Goal: Check status: Check status

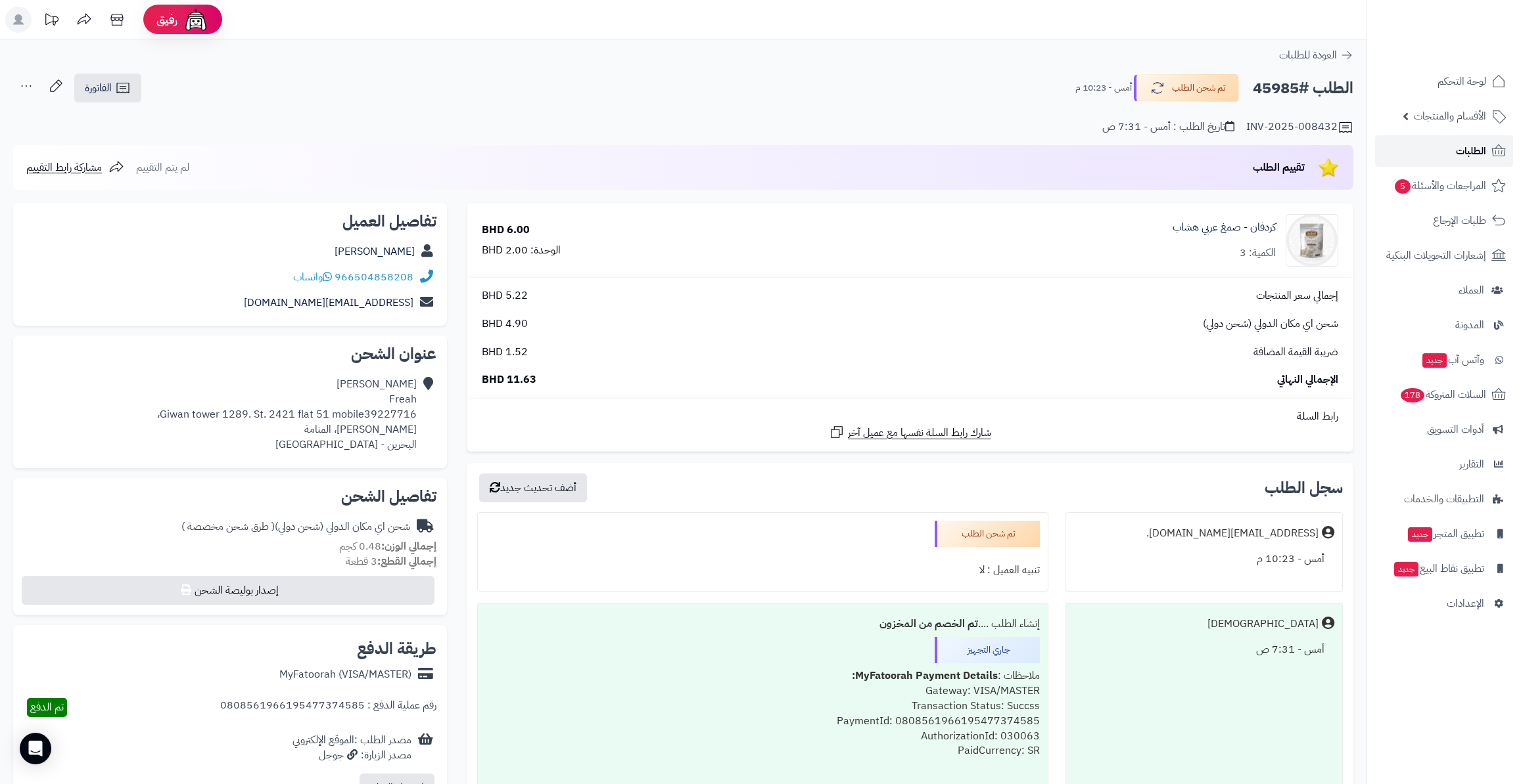
scroll to position [59, 0]
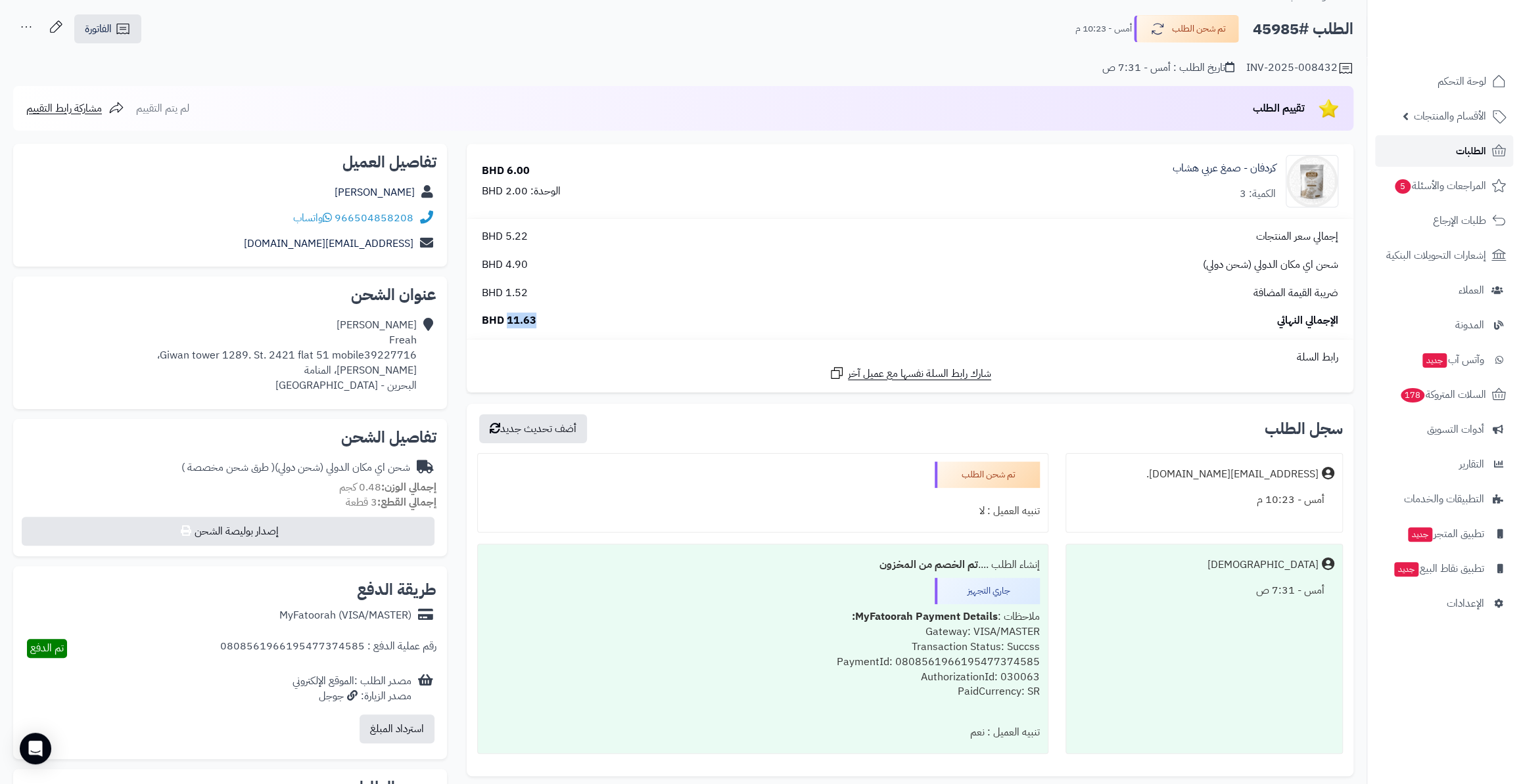
click at [1439, 154] on link "الطلبات" at bounding box center [1444, 150] width 138 height 32
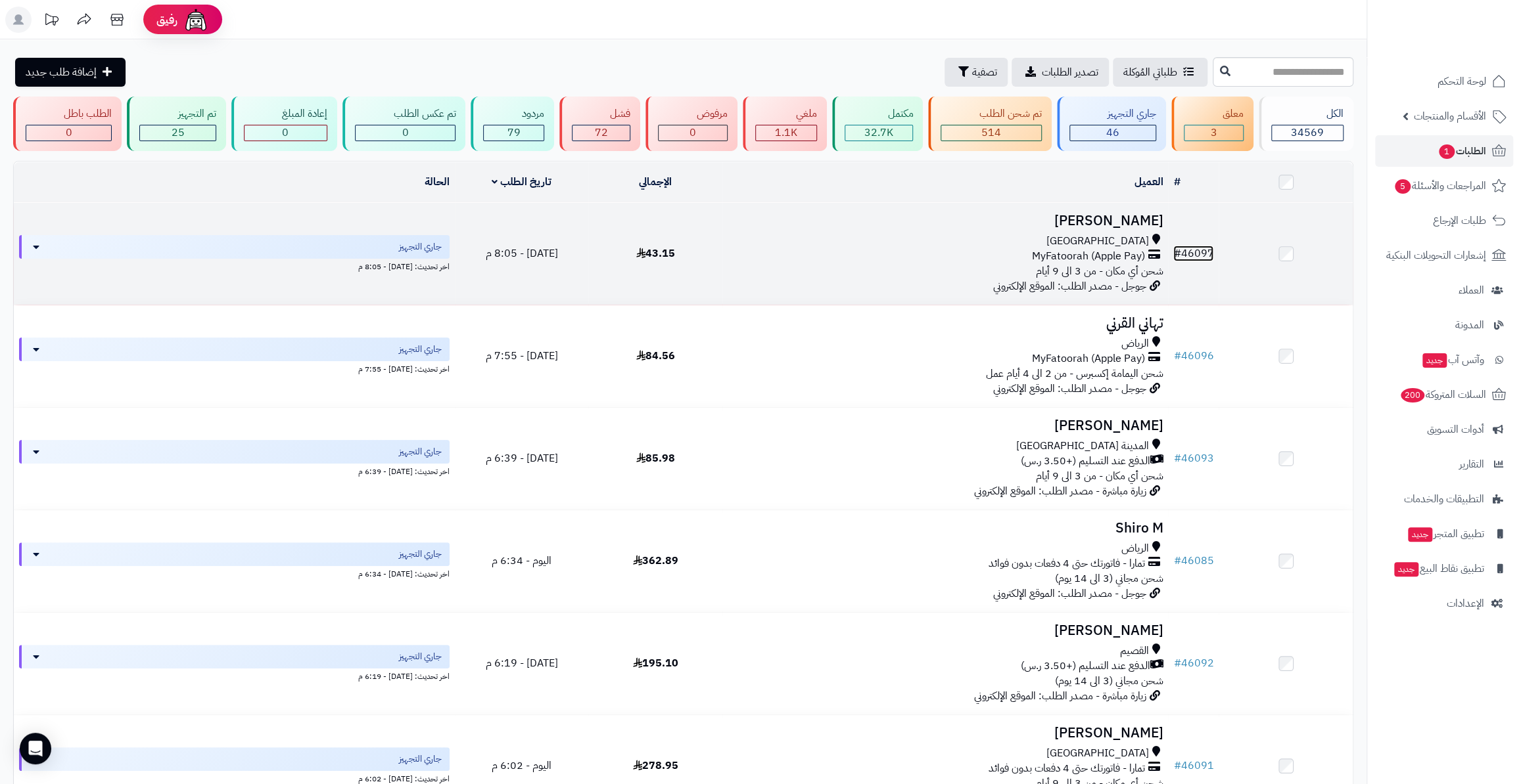
click at [1203, 250] on link "# 46097" at bounding box center [1192, 253] width 40 height 15
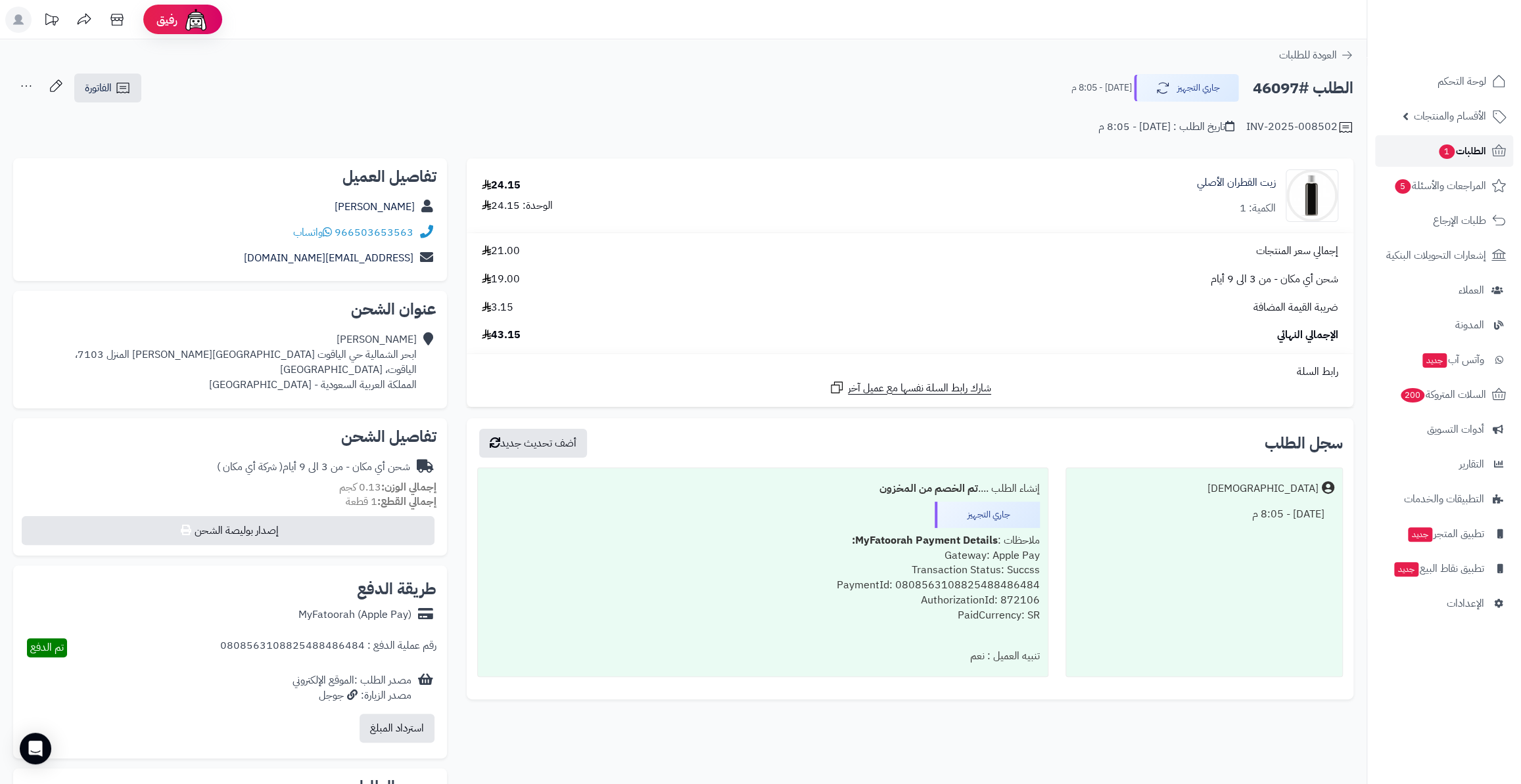
click at [1475, 153] on span "الطلبات 1" at bounding box center [1461, 151] width 49 height 18
